Goal: Information Seeking & Learning: Learn about a topic

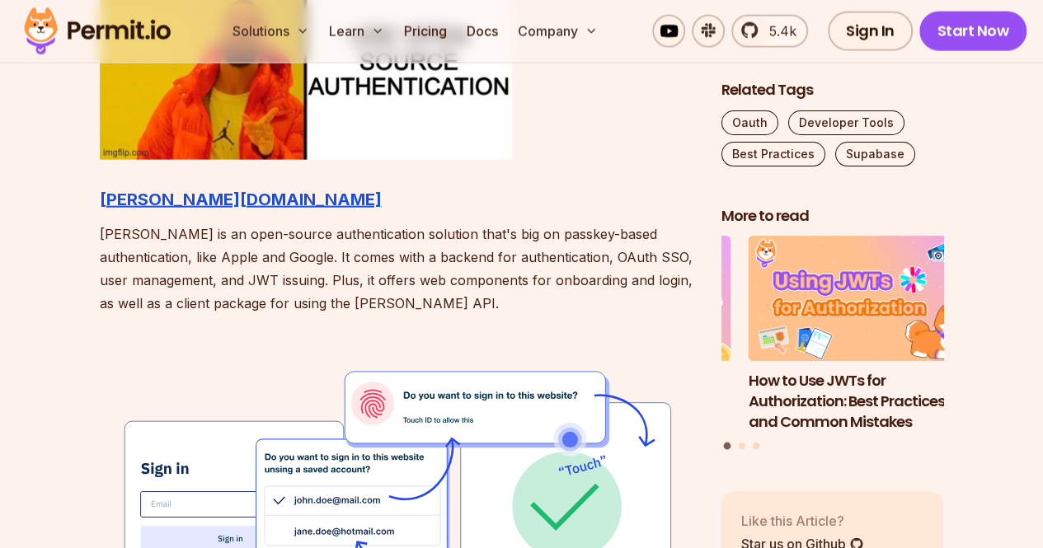
scroll to position [1924, 0]
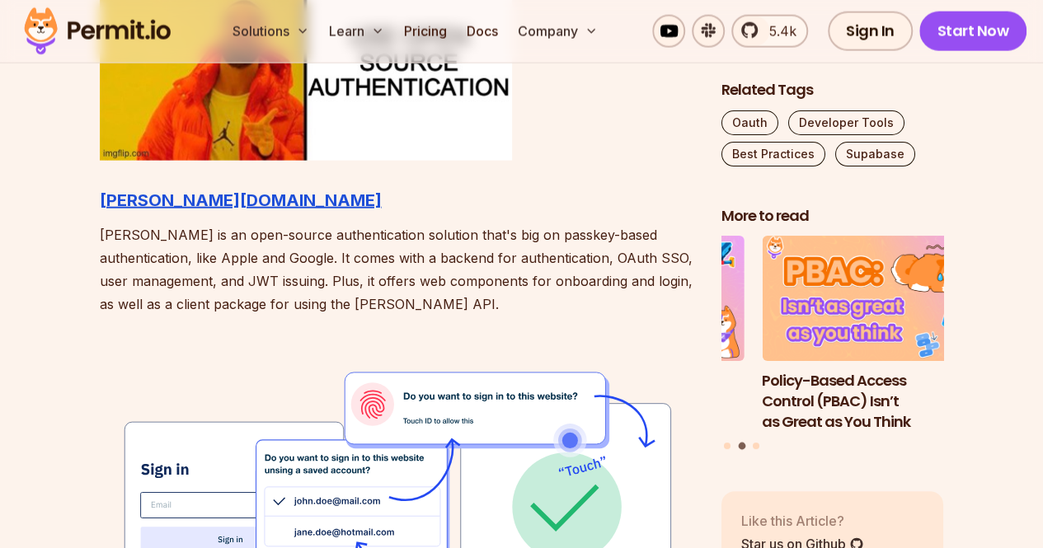
click at [375, 286] on p "[PERSON_NAME] is an open-source authentication solution that's big on passkey-b…" at bounding box center [397, 269] width 595 height 92
click at [386, 257] on p "[PERSON_NAME] is an open-source authentication solution that's big on passkey-b…" at bounding box center [397, 269] width 595 height 92
click at [145, 204] on strong "[PERSON_NAME][DOMAIN_NAME]" at bounding box center [241, 200] width 282 height 20
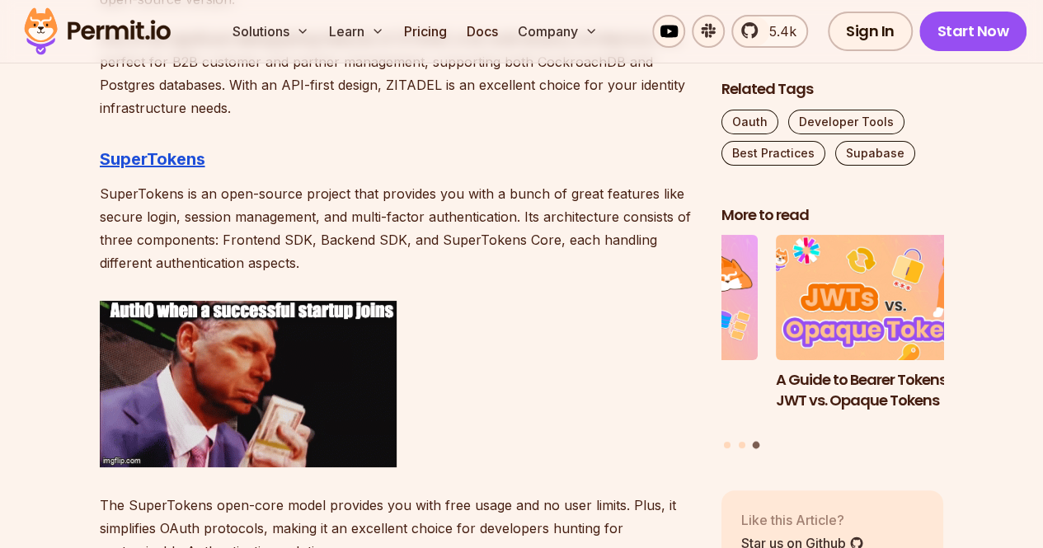
scroll to position [3040, 0]
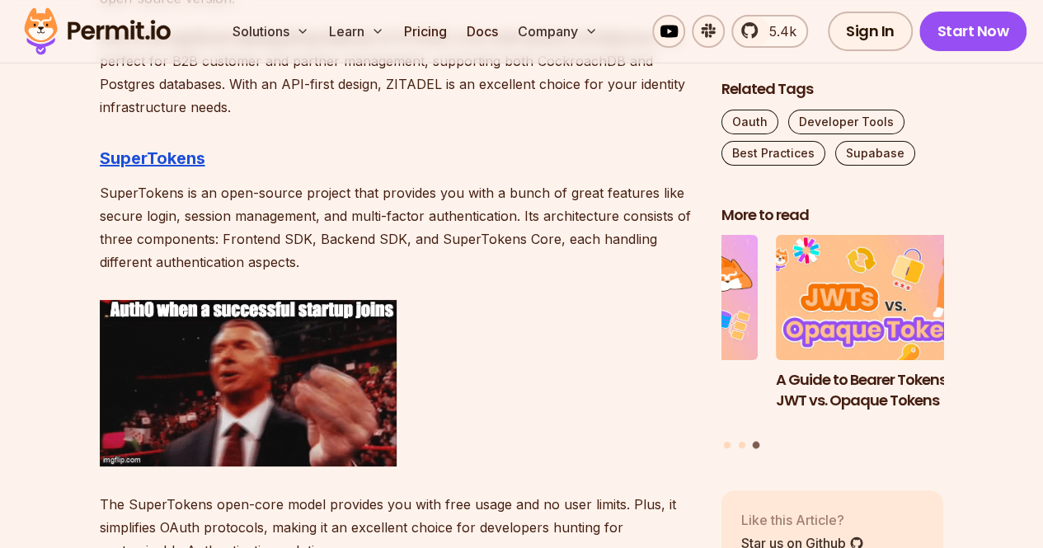
click at [314, 218] on p "SuperTokens is an open-source project that provides you with a bunch of great f…" at bounding box center [397, 227] width 595 height 92
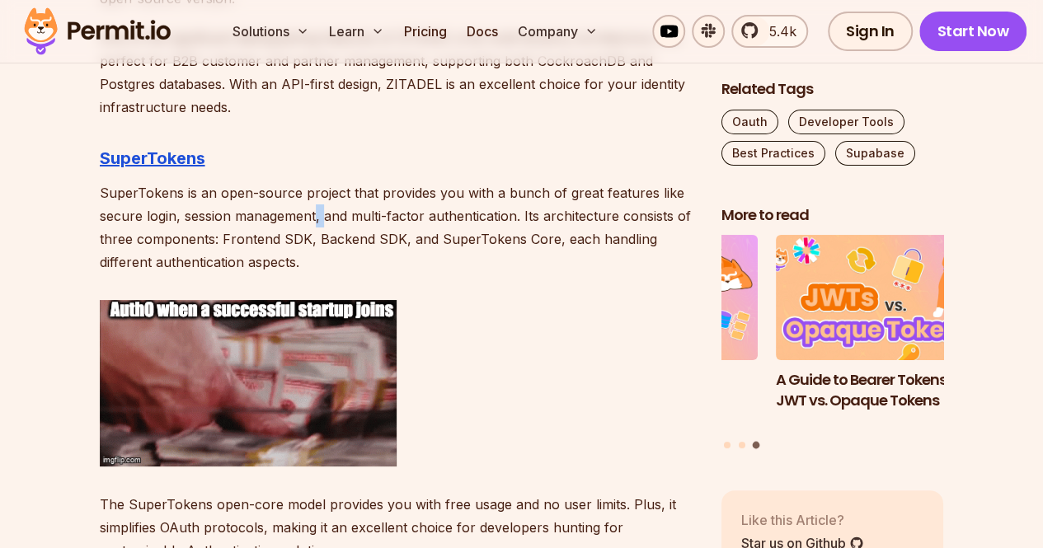
click at [314, 218] on p "SuperTokens is an open-source project that provides you with a bunch of great f…" at bounding box center [397, 227] width 595 height 92
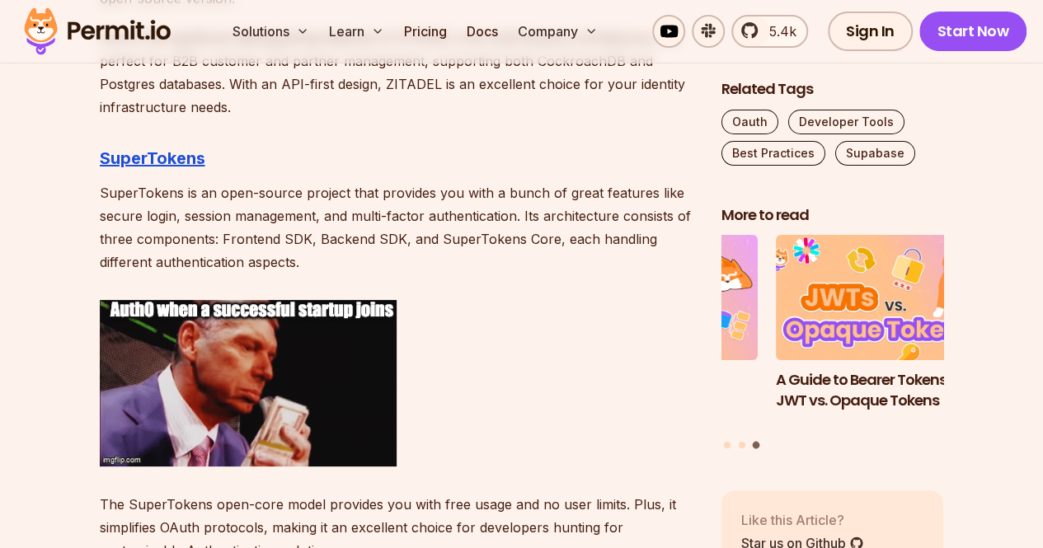
click at [314, 218] on p "SuperTokens is an open-source project that provides you with a bunch of great f…" at bounding box center [397, 227] width 595 height 92
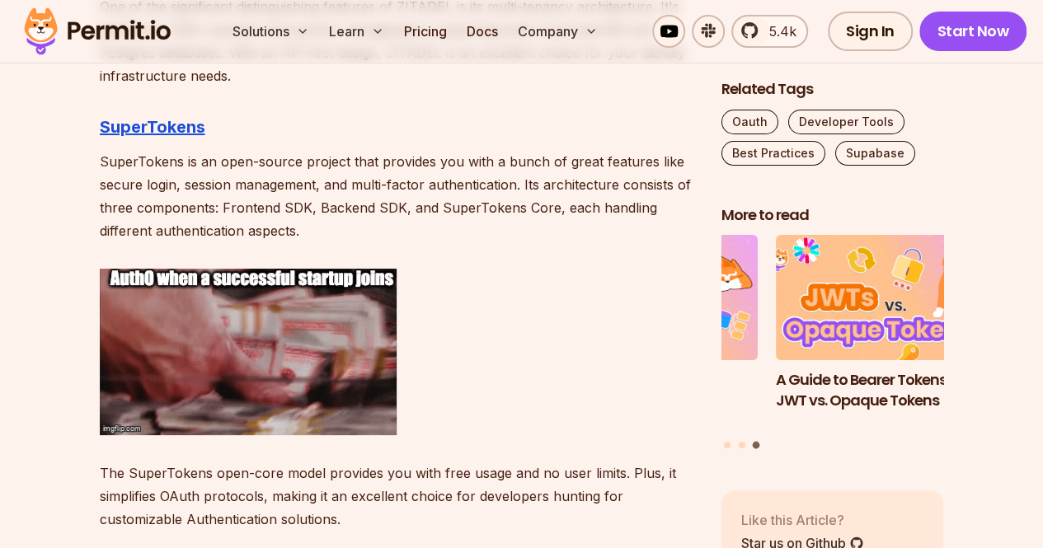
scroll to position [3072, 0]
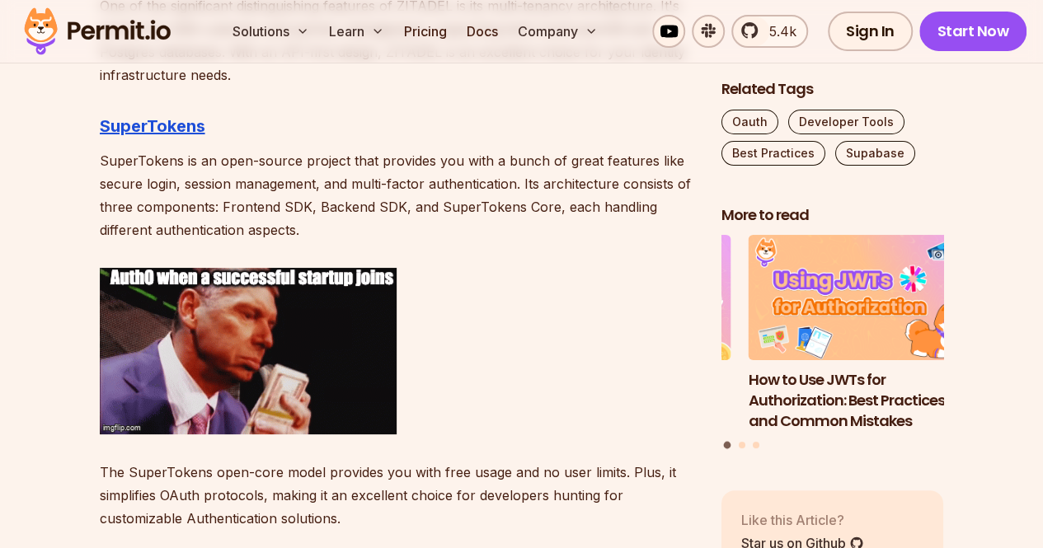
click at [392, 205] on p "SuperTokens is an open-source project that provides you with a bunch of great f…" at bounding box center [397, 195] width 595 height 92
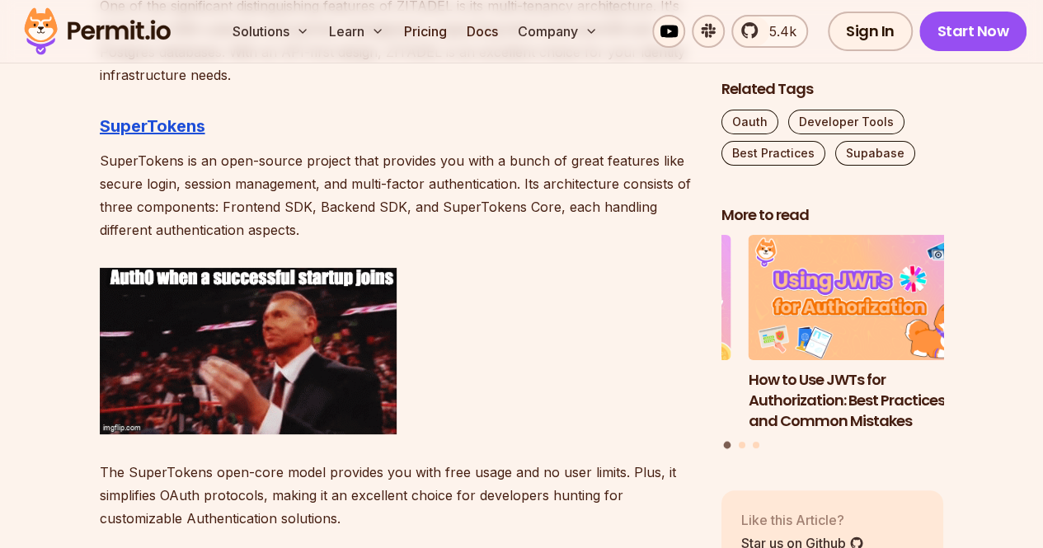
click at [392, 205] on p "SuperTokens is an open-source project that provides you with a bunch of great f…" at bounding box center [397, 195] width 595 height 92
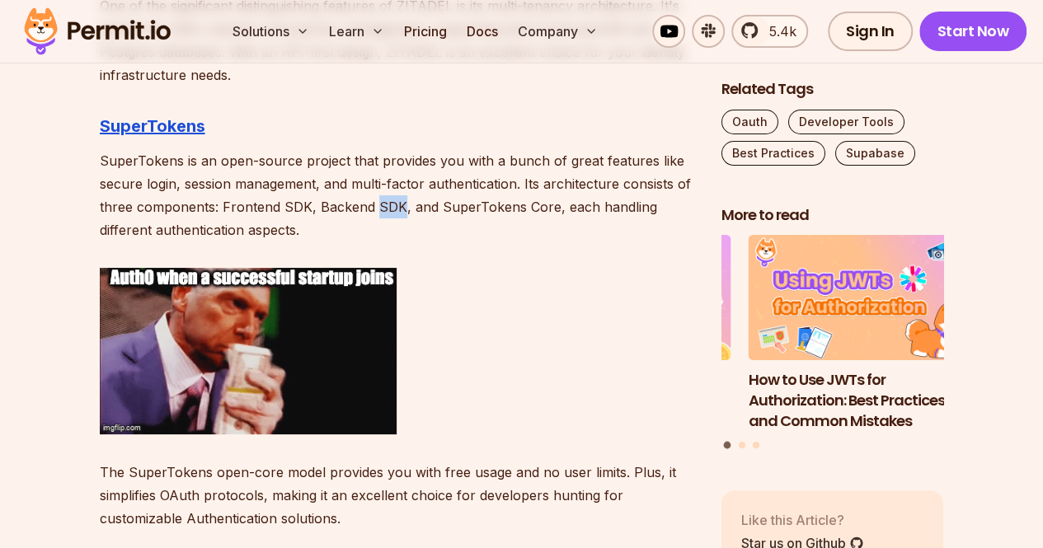
click at [392, 205] on p "SuperTokens is an open-source project that provides you with a bunch of great f…" at bounding box center [397, 195] width 595 height 92
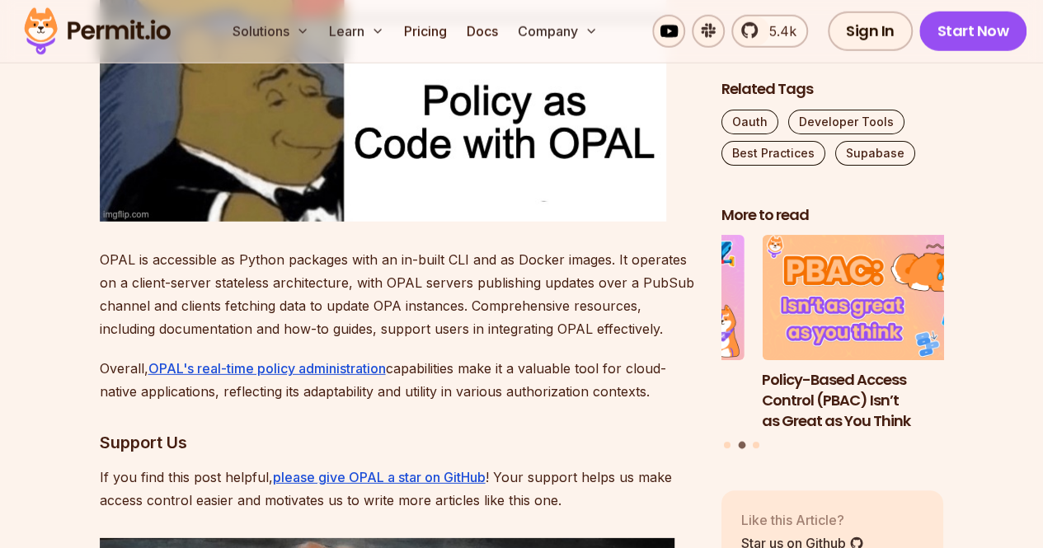
scroll to position [5427, 0]
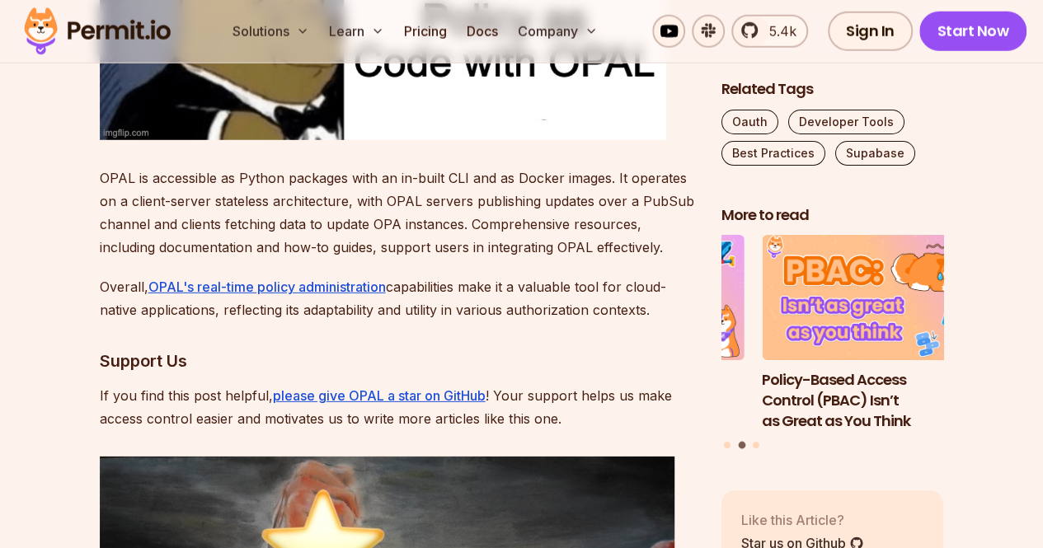
click at [444, 172] on p "OPAL is accessible as Python packages with an in-built CLI and as Docker images…" at bounding box center [397, 213] width 595 height 92
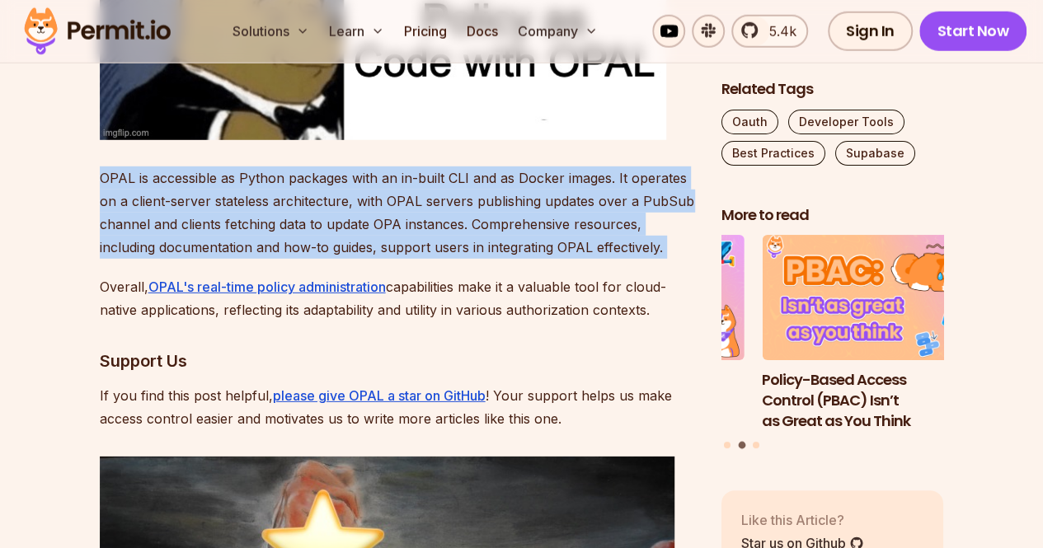
click at [444, 172] on p "OPAL is accessible as Python packages with an in-built CLI and as Docker images…" at bounding box center [397, 213] width 595 height 92
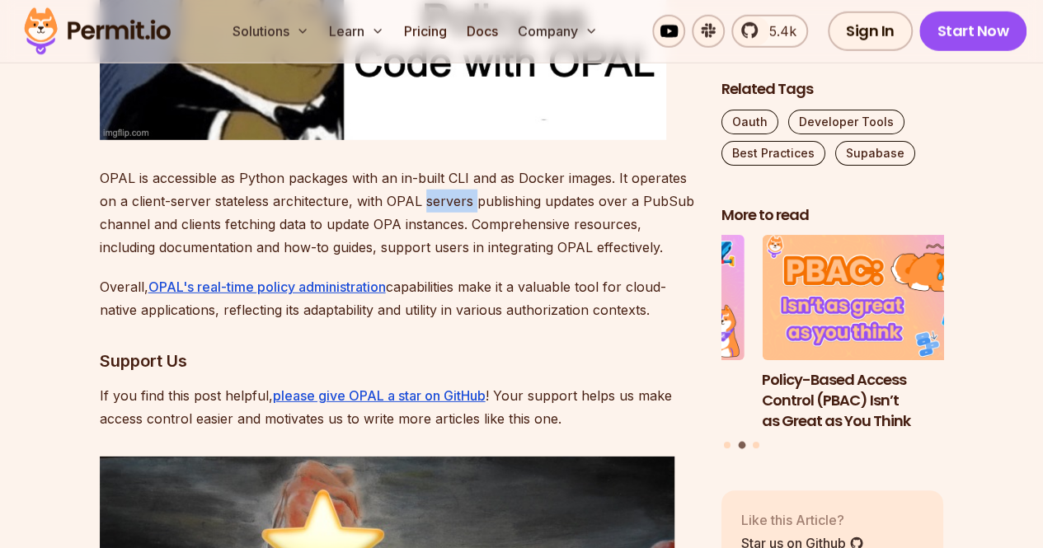
click at [444, 172] on p "OPAL is accessible as Python packages with an in-built CLI and as Docker images…" at bounding box center [397, 213] width 595 height 92
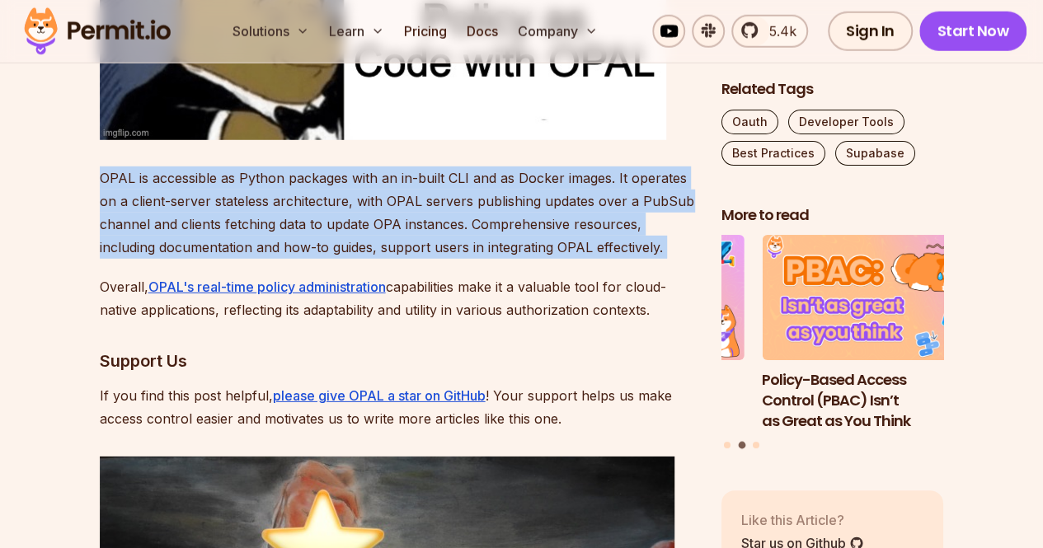
click at [444, 172] on p "OPAL is accessible as Python packages with an in-built CLI and as Docker images…" at bounding box center [397, 213] width 595 height 92
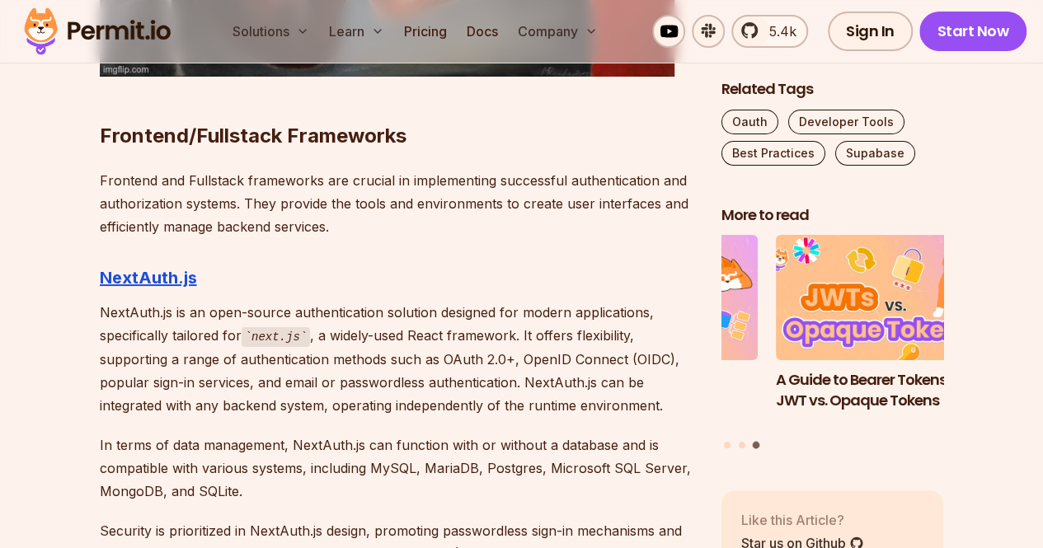
scroll to position [6220, 0]
click at [167, 267] on strong "NextAuth.js" at bounding box center [148, 277] width 97 height 20
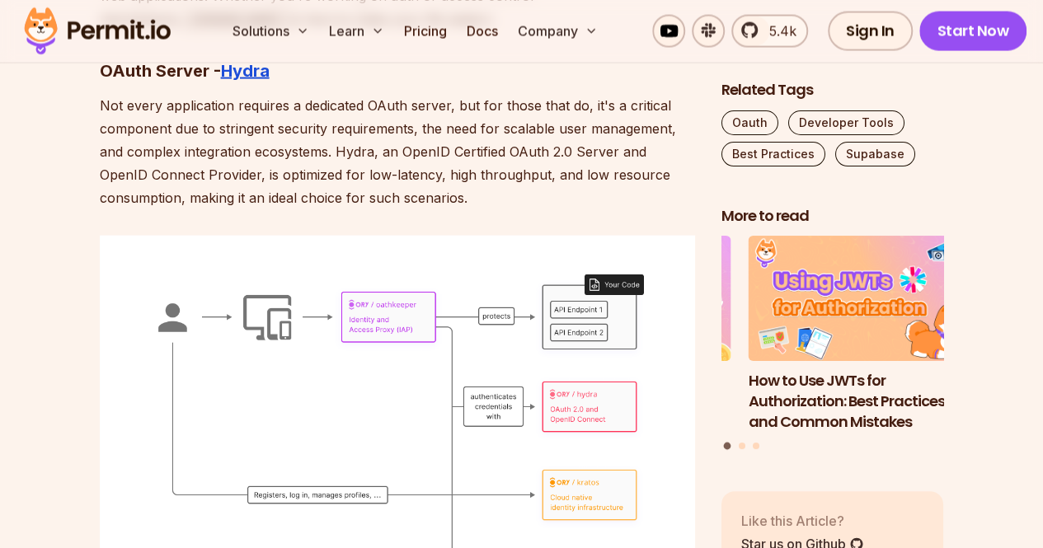
scroll to position [7824, 0]
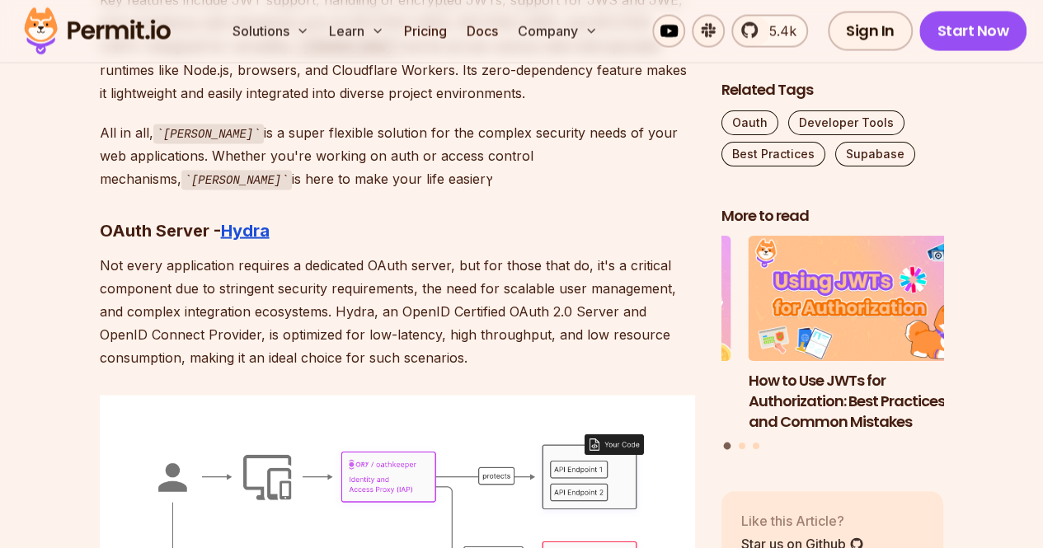
click at [366, 254] on p "Not every application requires a dedicated OAuth server, but for those that do,…" at bounding box center [397, 311] width 595 height 115
click at [430, 254] on p "Not every application requires a dedicated OAuth server, but for those that do,…" at bounding box center [397, 311] width 595 height 115
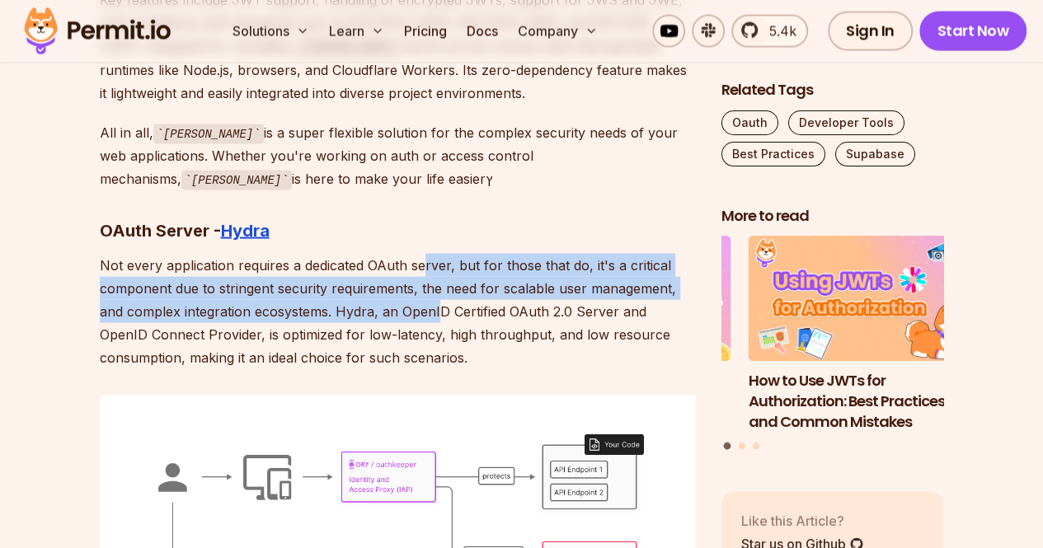
drag, startPoint x: 424, startPoint y: 223, endPoint x: 435, endPoint y: 270, distance: 48.4
click at [435, 270] on p "Not every application requires a dedicated OAuth server, but for those that do,…" at bounding box center [397, 311] width 595 height 115
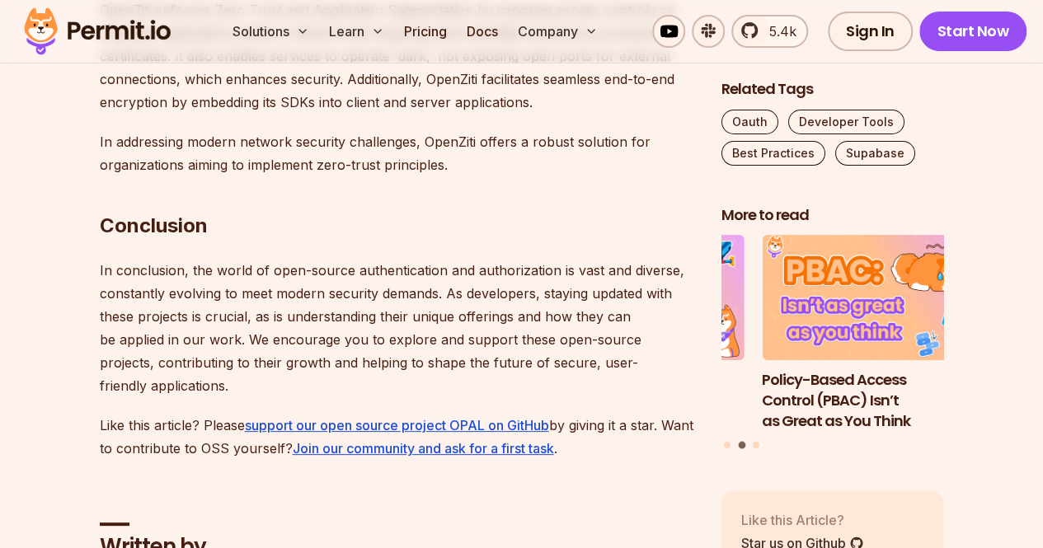
scroll to position [9389, 0]
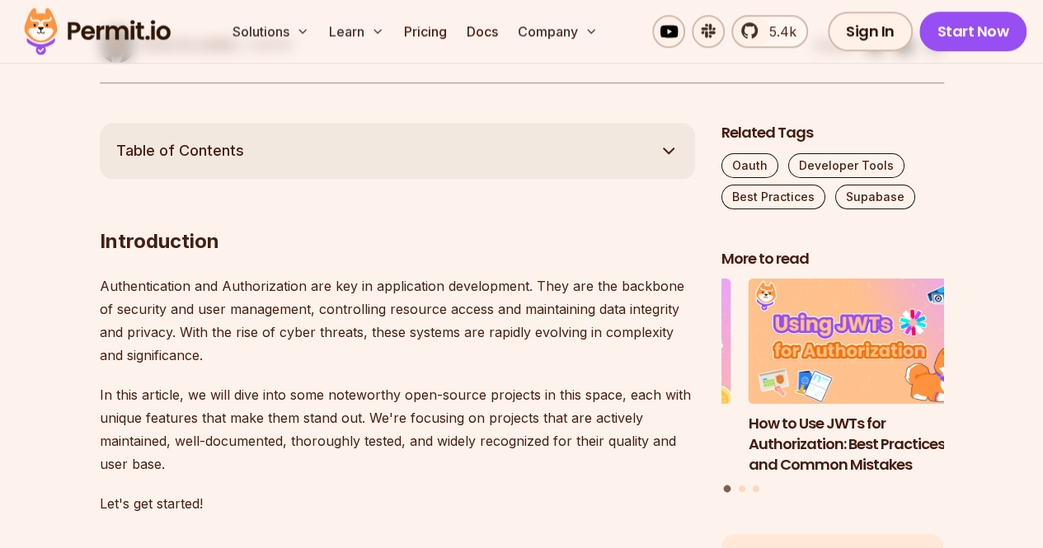
scroll to position [852, 0]
click at [262, 293] on p "Authentication and Authorization are key in application development. They are t…" at bounding box center [397, 320] width 595 height 92
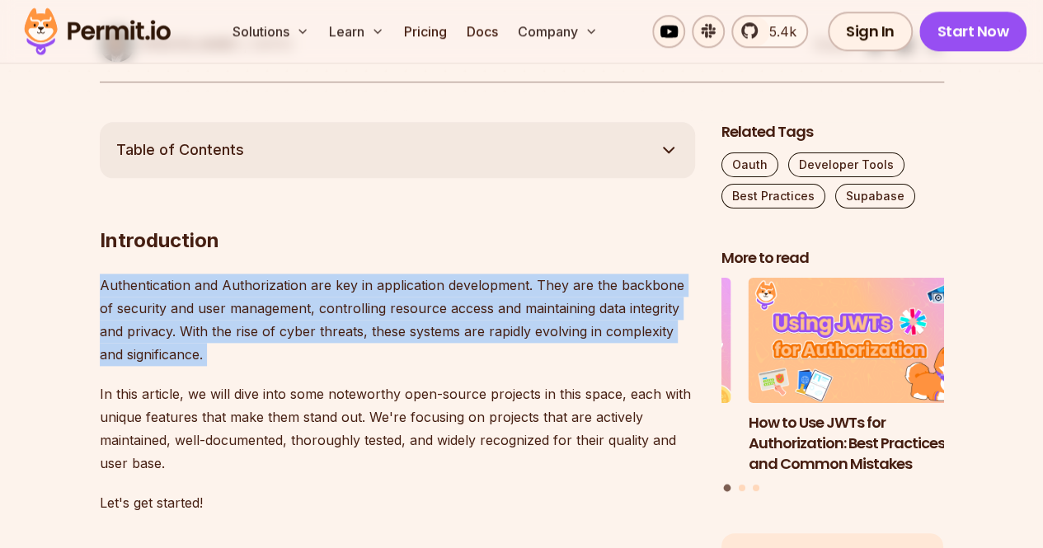
click at [262, 293] on p "Authentication and Authorization are key in application development. They are t…" at bounding box center [397, 320] width 595 height 92
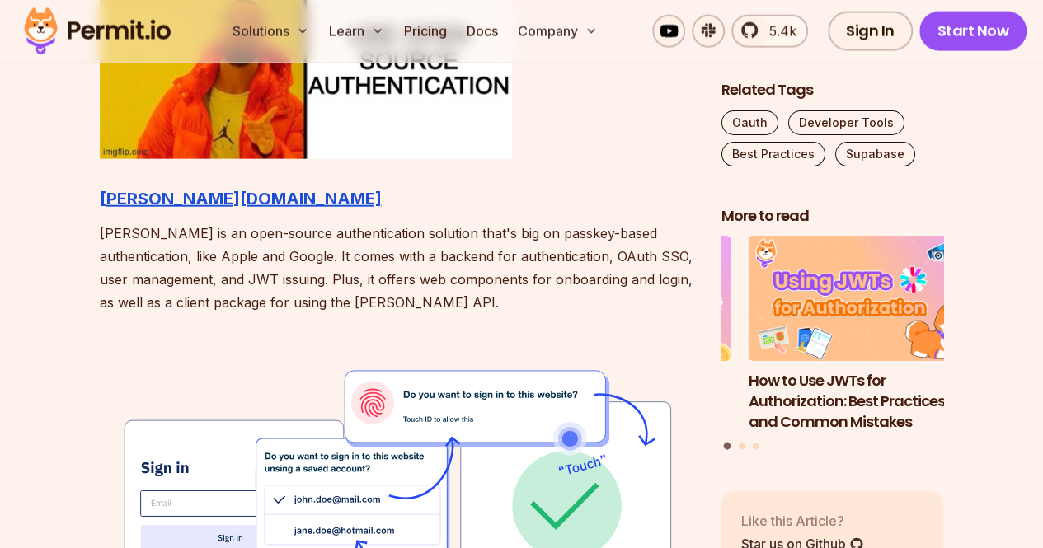
scroll to position [1927, 0]
